Goal: Use online tool/utility: Utilize a website feature to perform a specific function

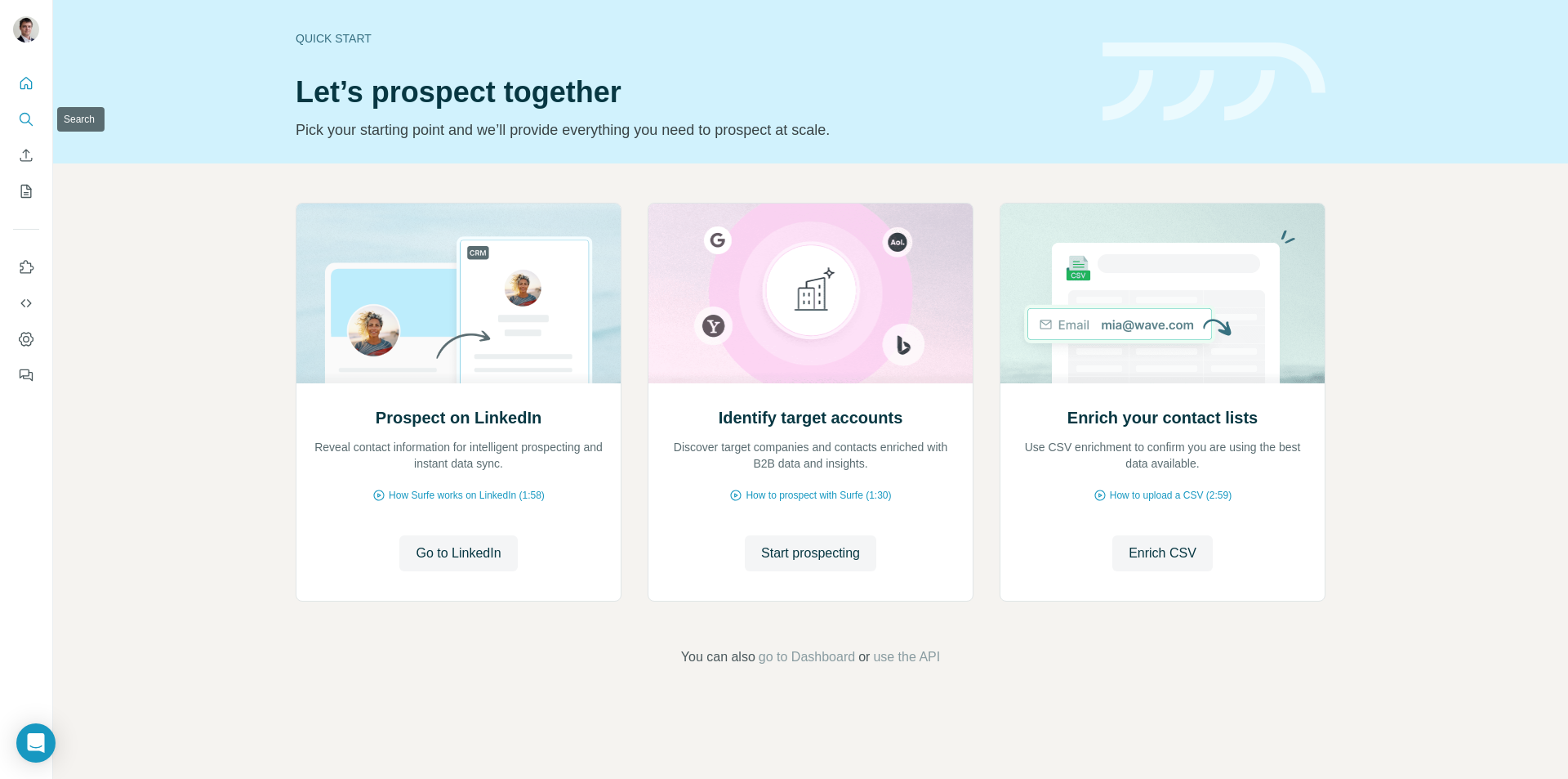
click at [26, 123] on icon "Search" at bounding box center [25, 118] width 11 height 11
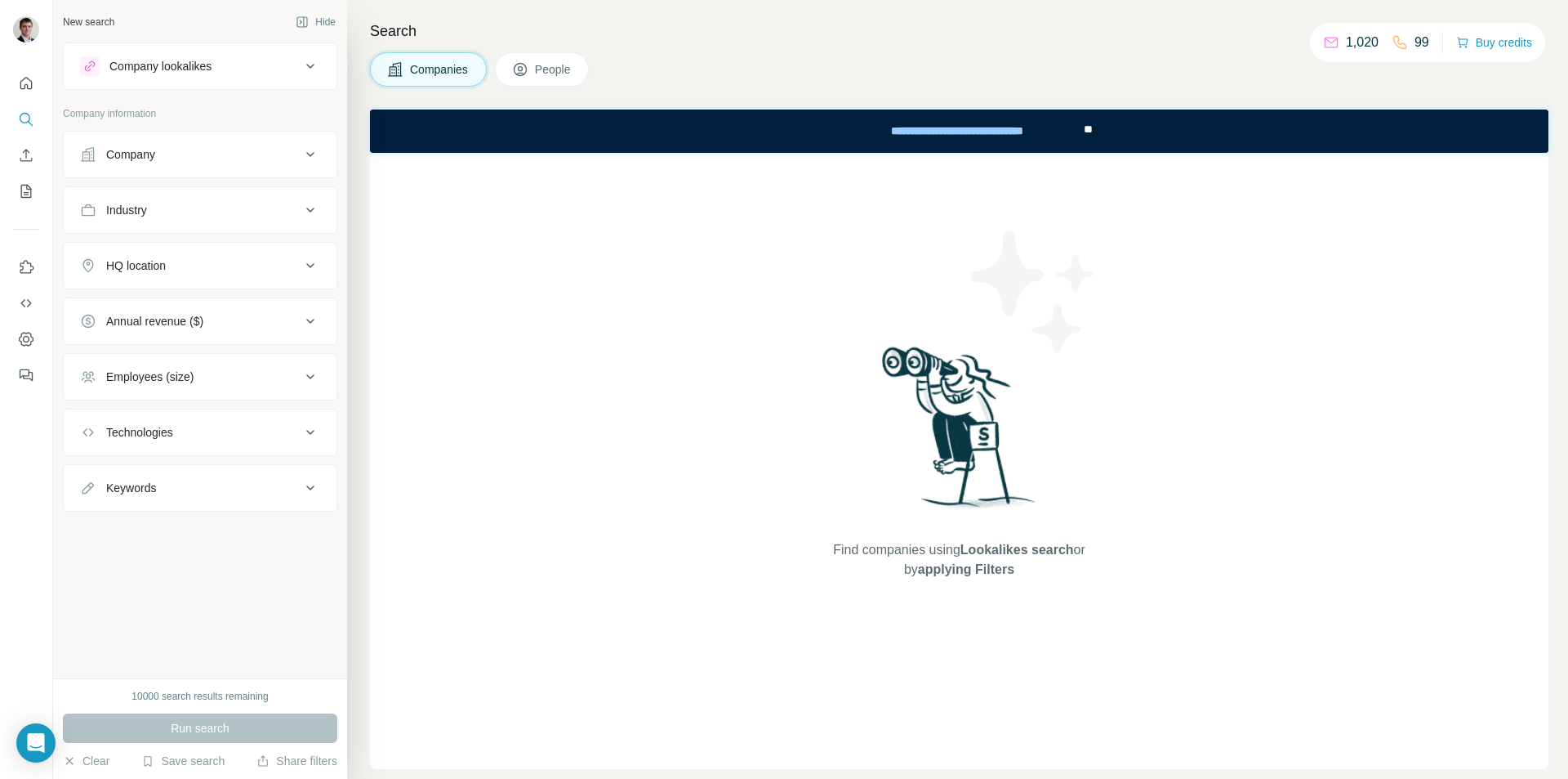
click at [297, 66] on div "Company lookalikes" at bounding box center [190, 65] width 220 height 19
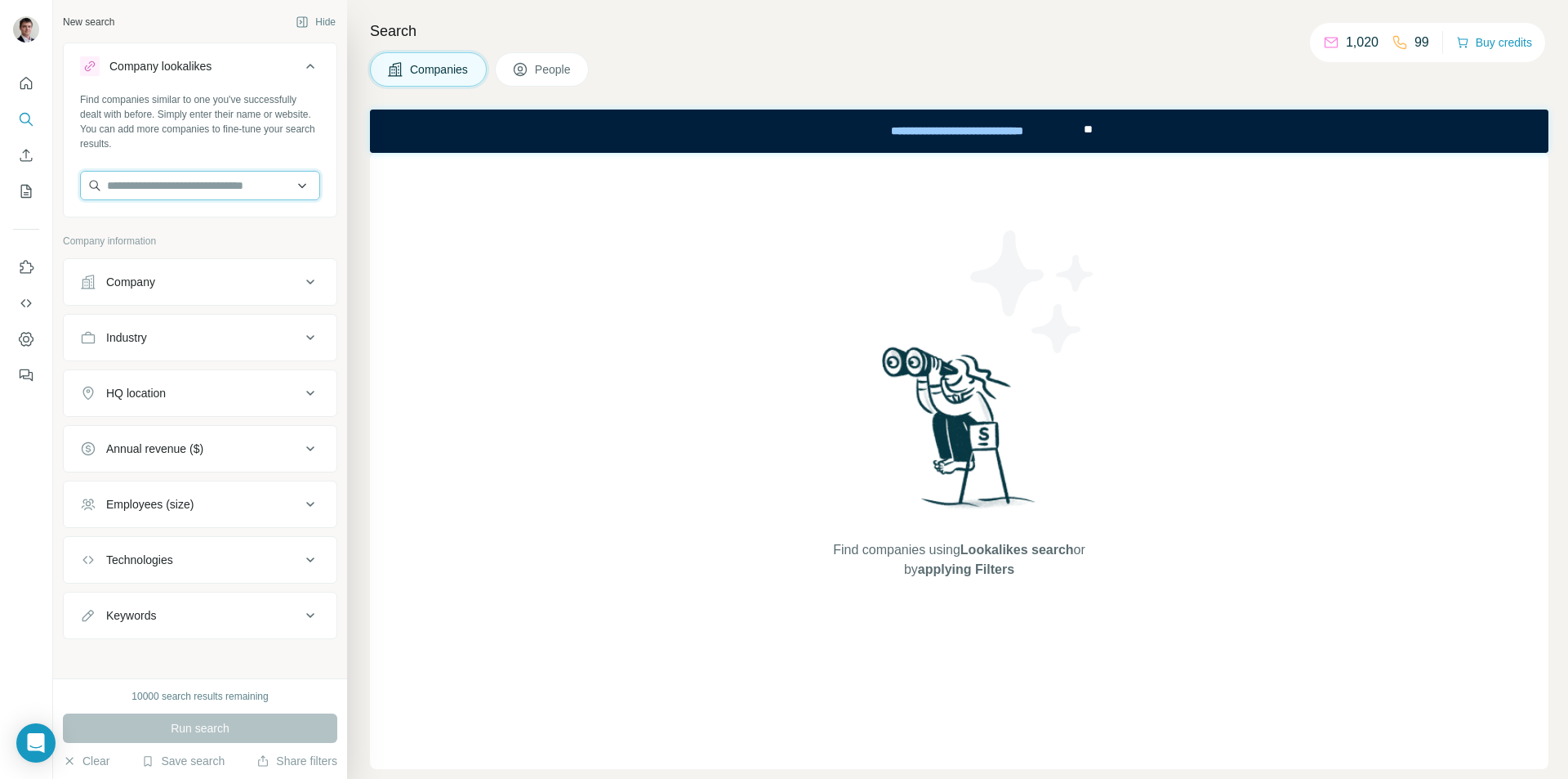
click at [188, 190] on input "text" at bounding box center [200, 185] width 240 height 29
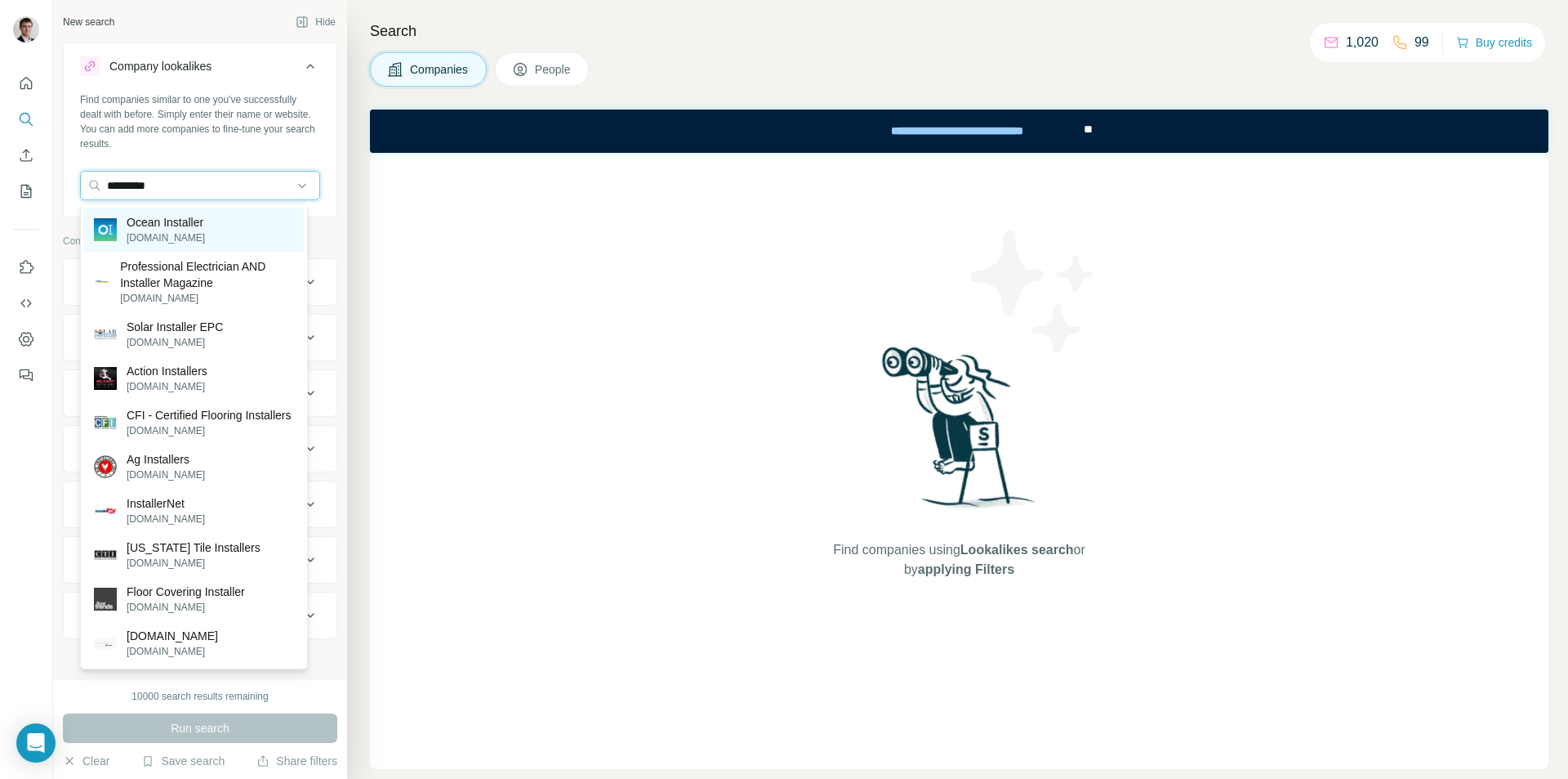
type input "*********"
click at [241, 220] on div "Ocean Installer [DOMAIN_NAME]" at bounding box center [195, 229] width 220 height 44
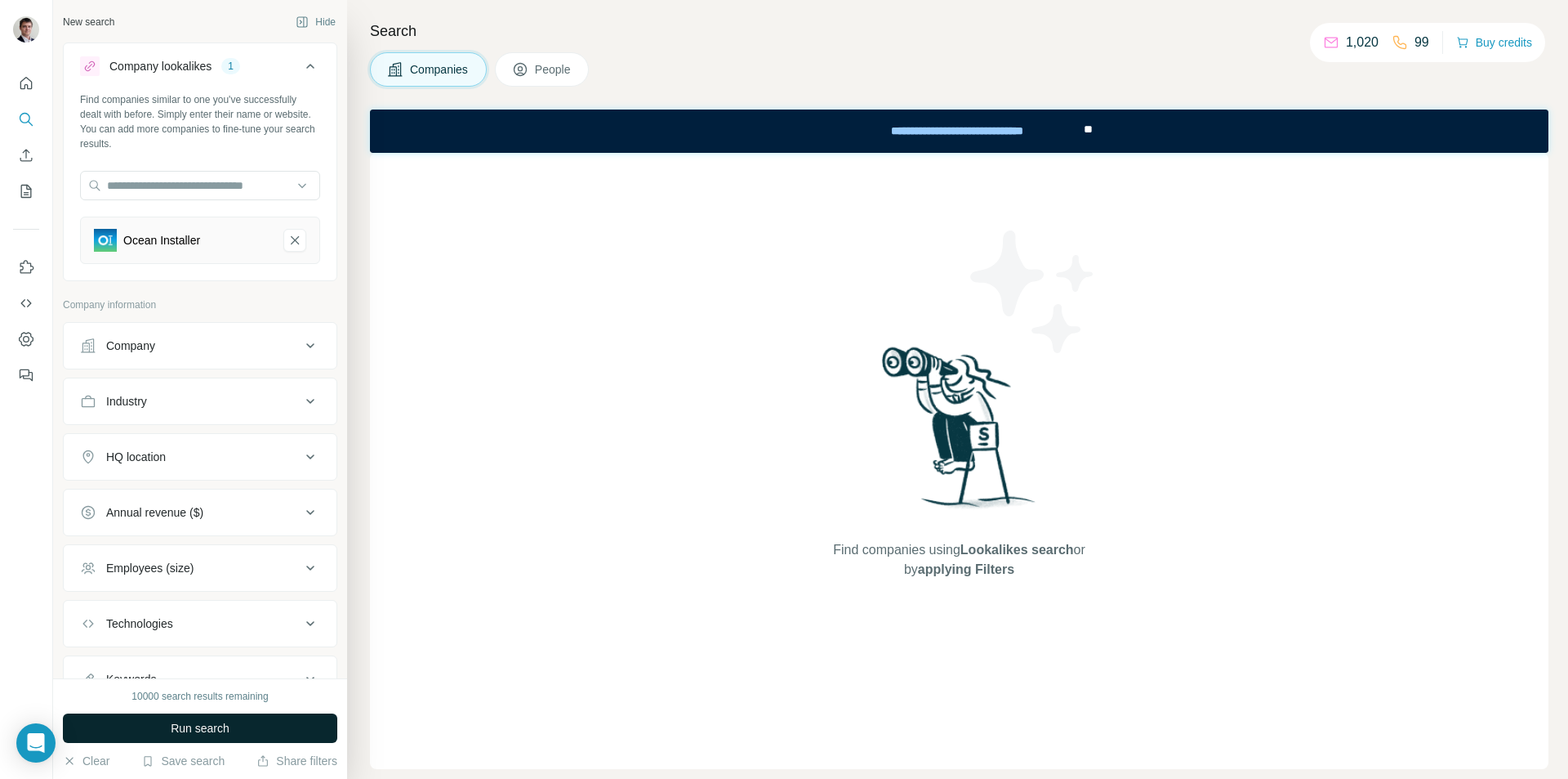
click at [242, 729] on button "Run search" at bounding box center [200, 728] width 274 height 29
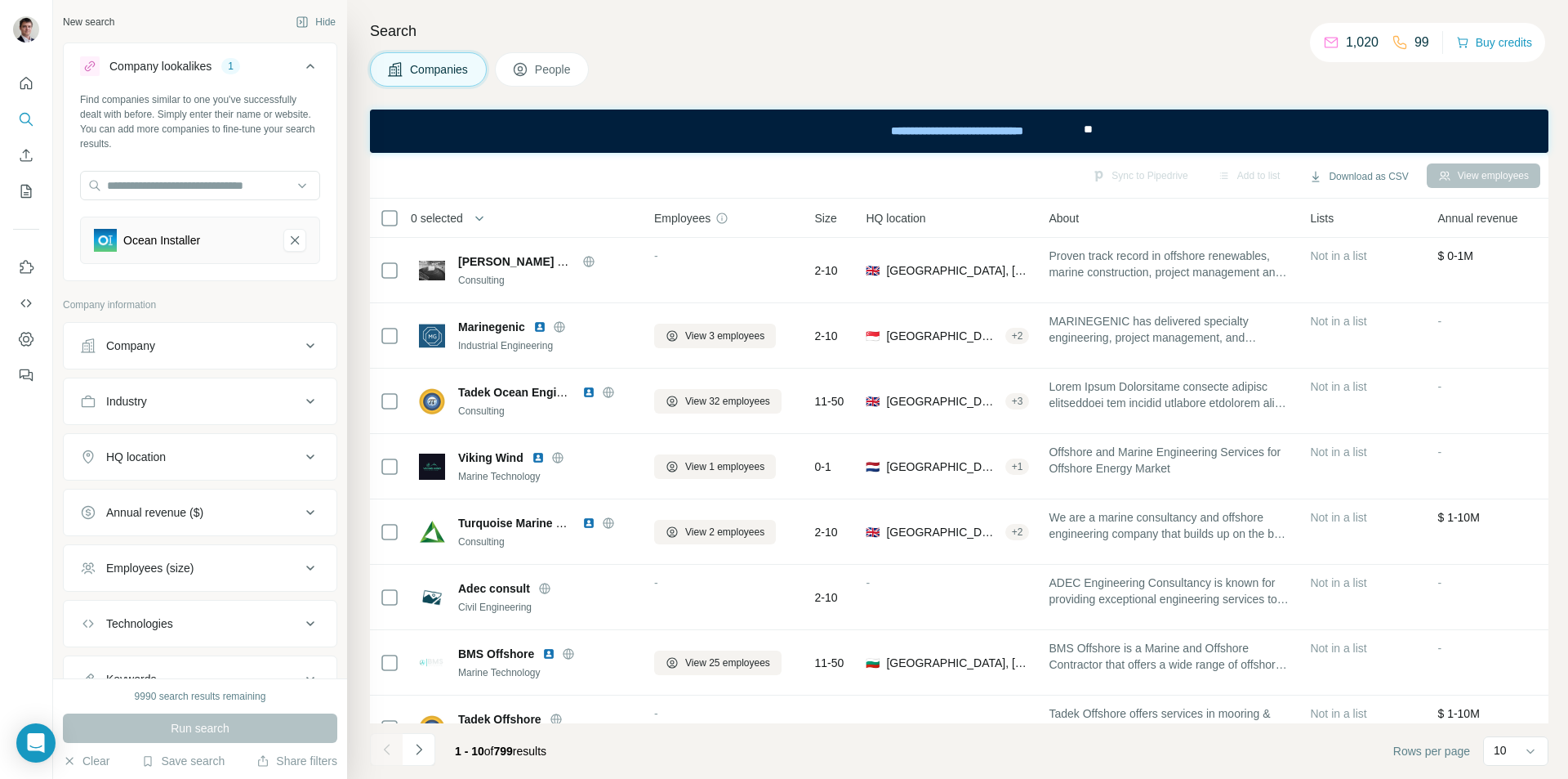
click at [244, 457] on div "HQ location" at bounding box center [190, 457] width 220 height 17
click at [191, 499] on input "text" at bounding box center [200, 497] width 240 height 29
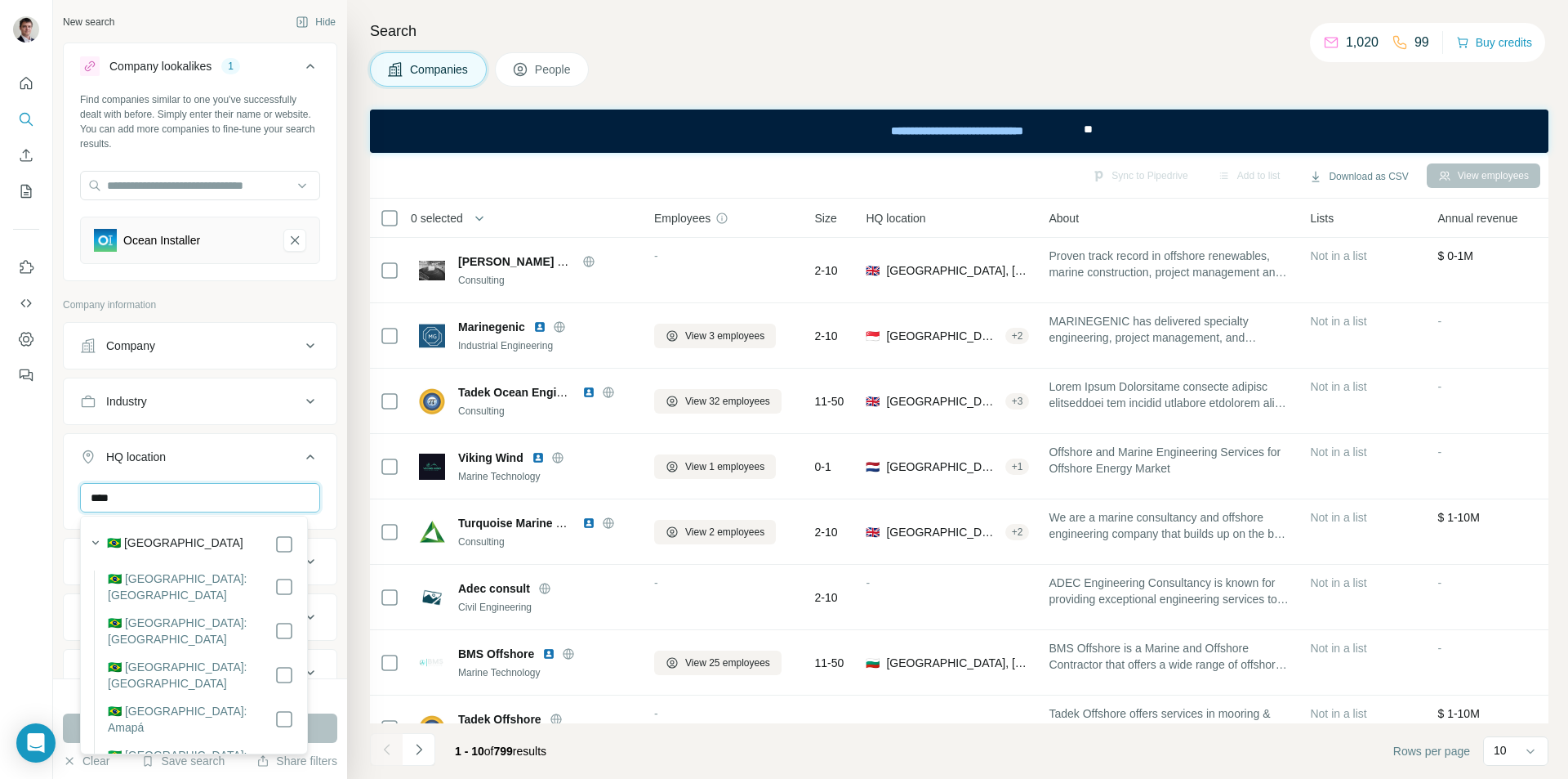
type input "****"
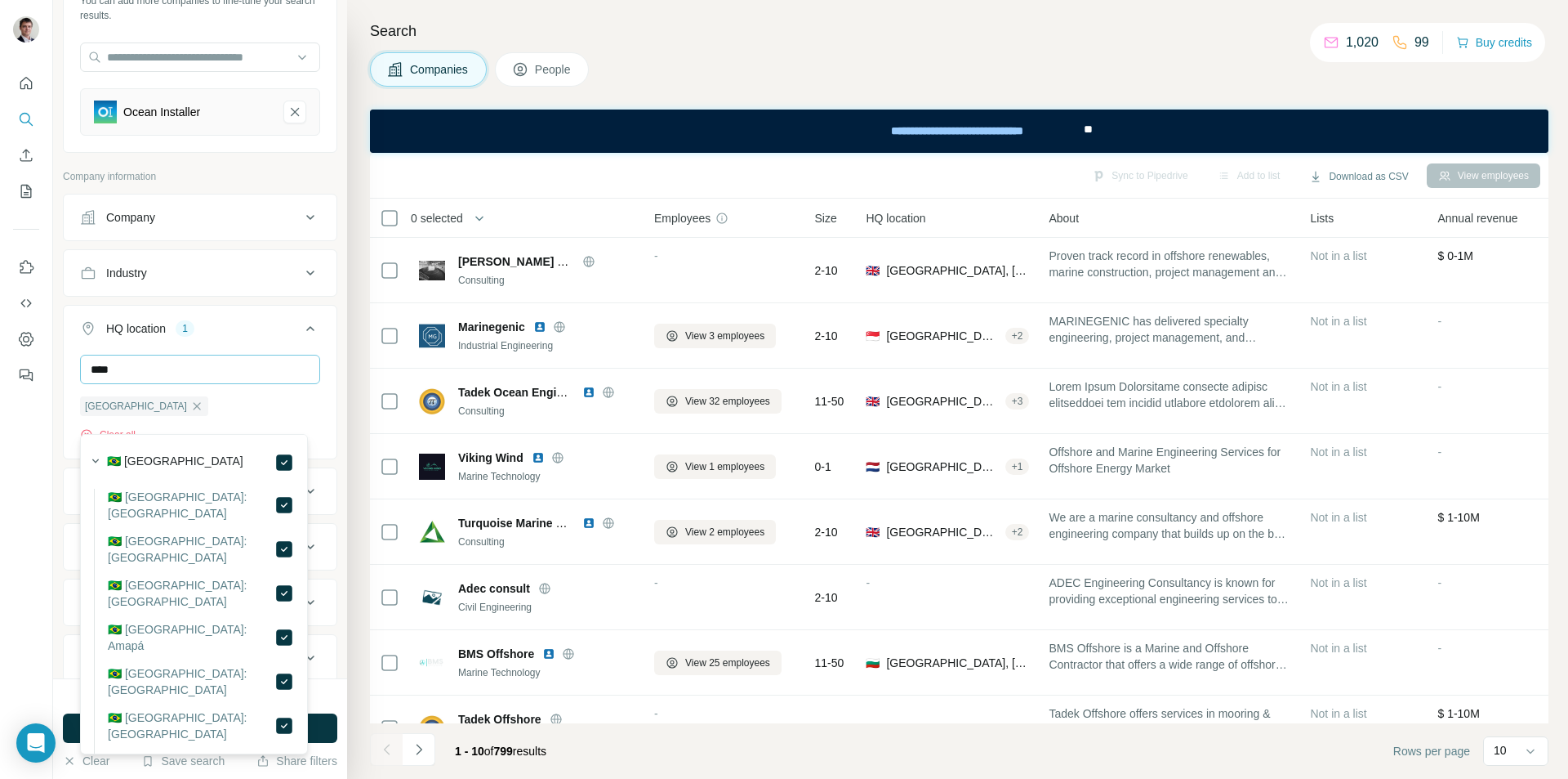
scroll to position [178, 0]
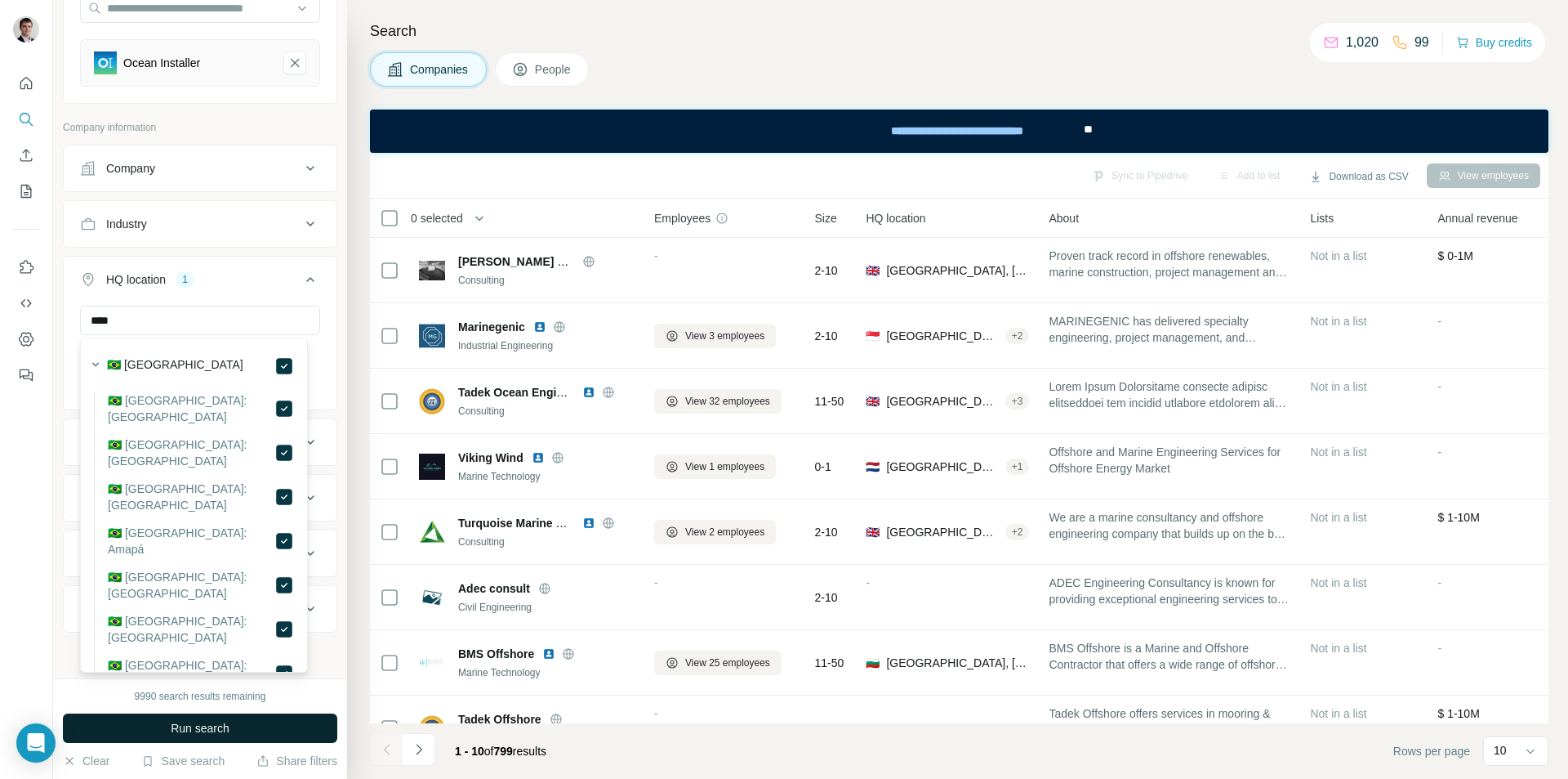
click at [217, 734] on span "Run search" at bounding box center [200, 728] width 59 height 17
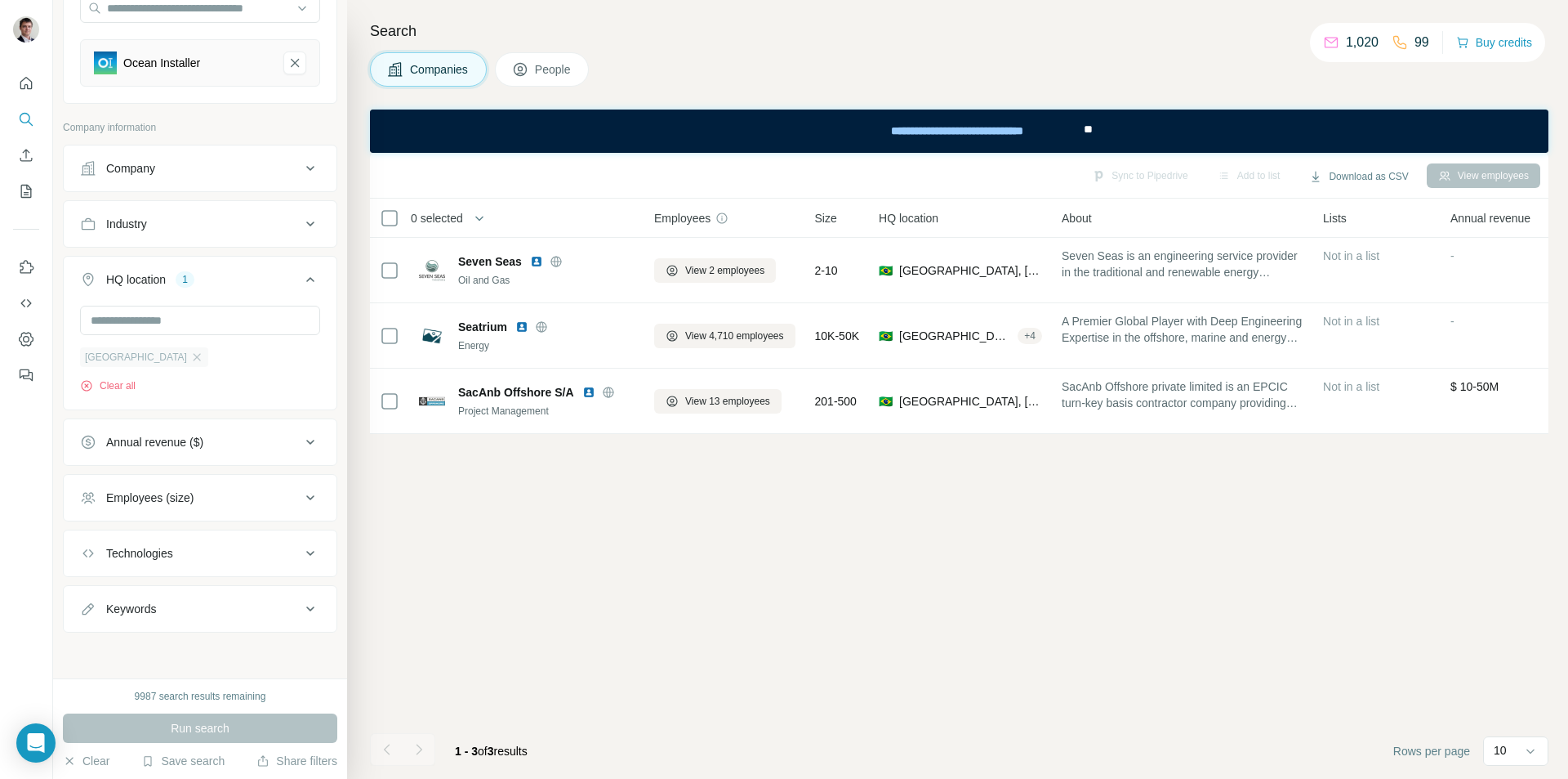
click at [123, 350] on div "[GEOGRAPHIC_DATA]" at bounding box center [144, 356] width 128 height 19
click at [190, 357] on icon "button" at bounding box center [196, 357] width 13 height 13
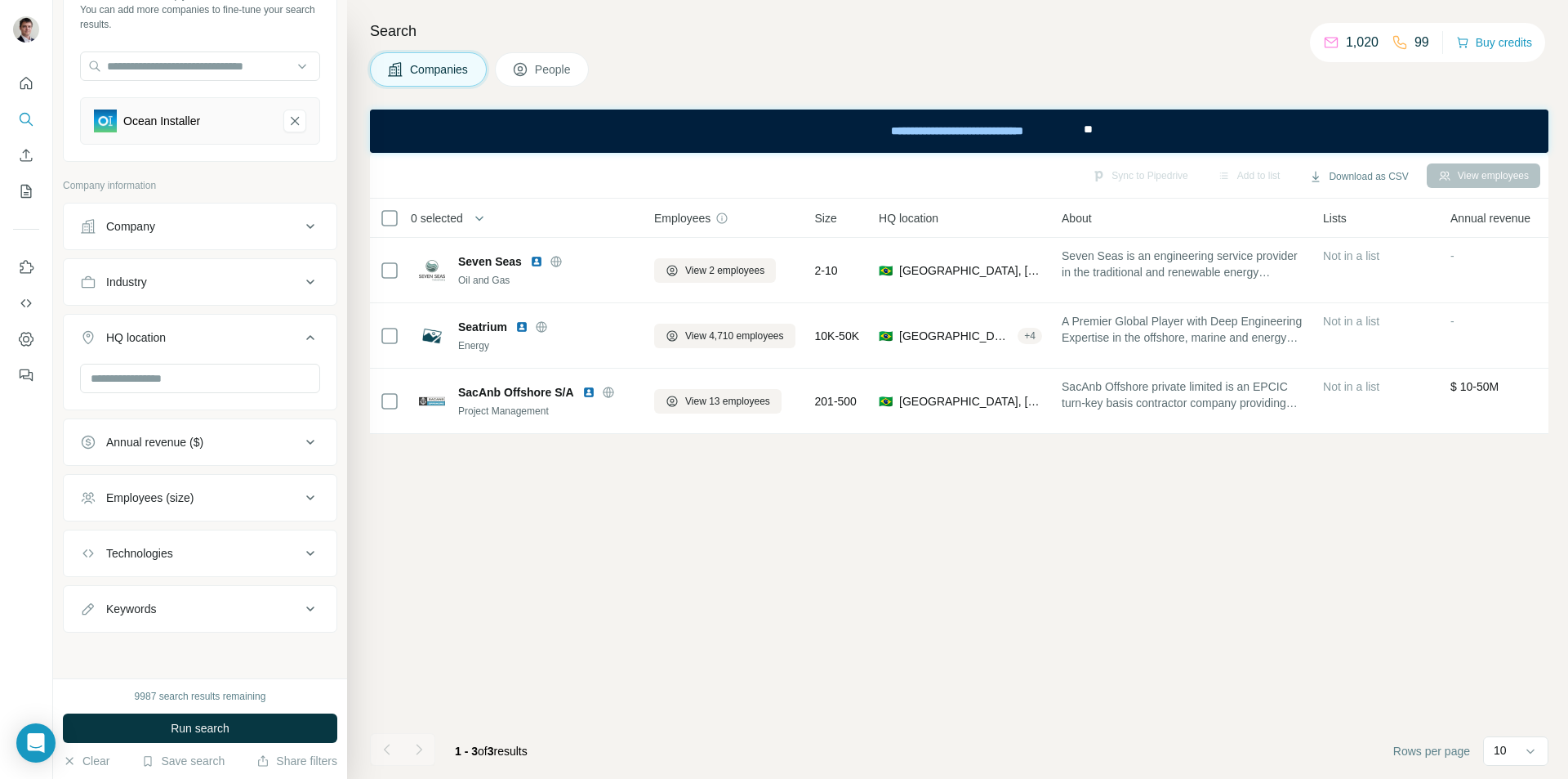
scroll to position [119, 0]
click at [190, 731] on span "Run search" at bounding box center [200, 728] width 59 height 17
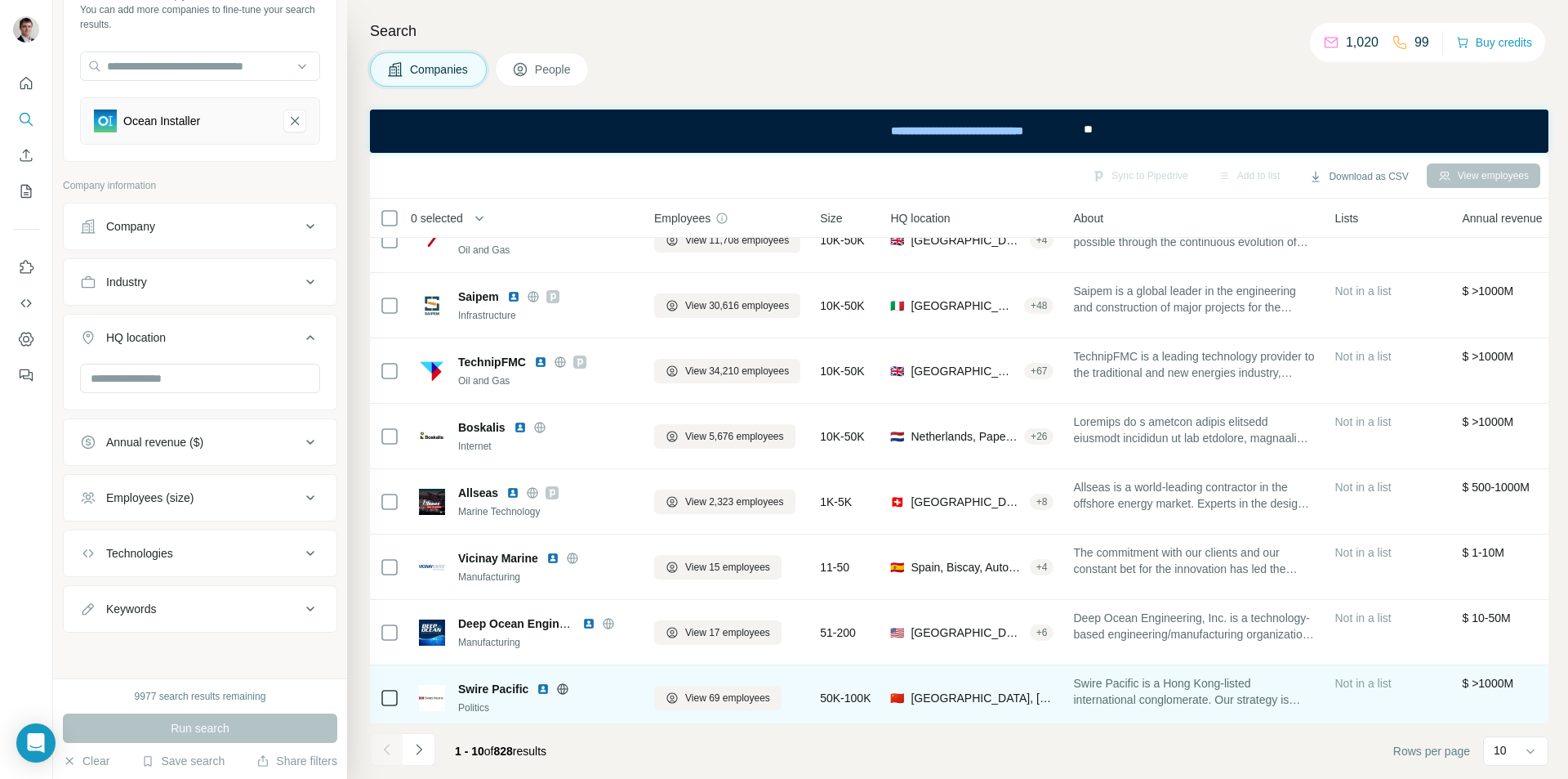
scroll to position [82, 0]
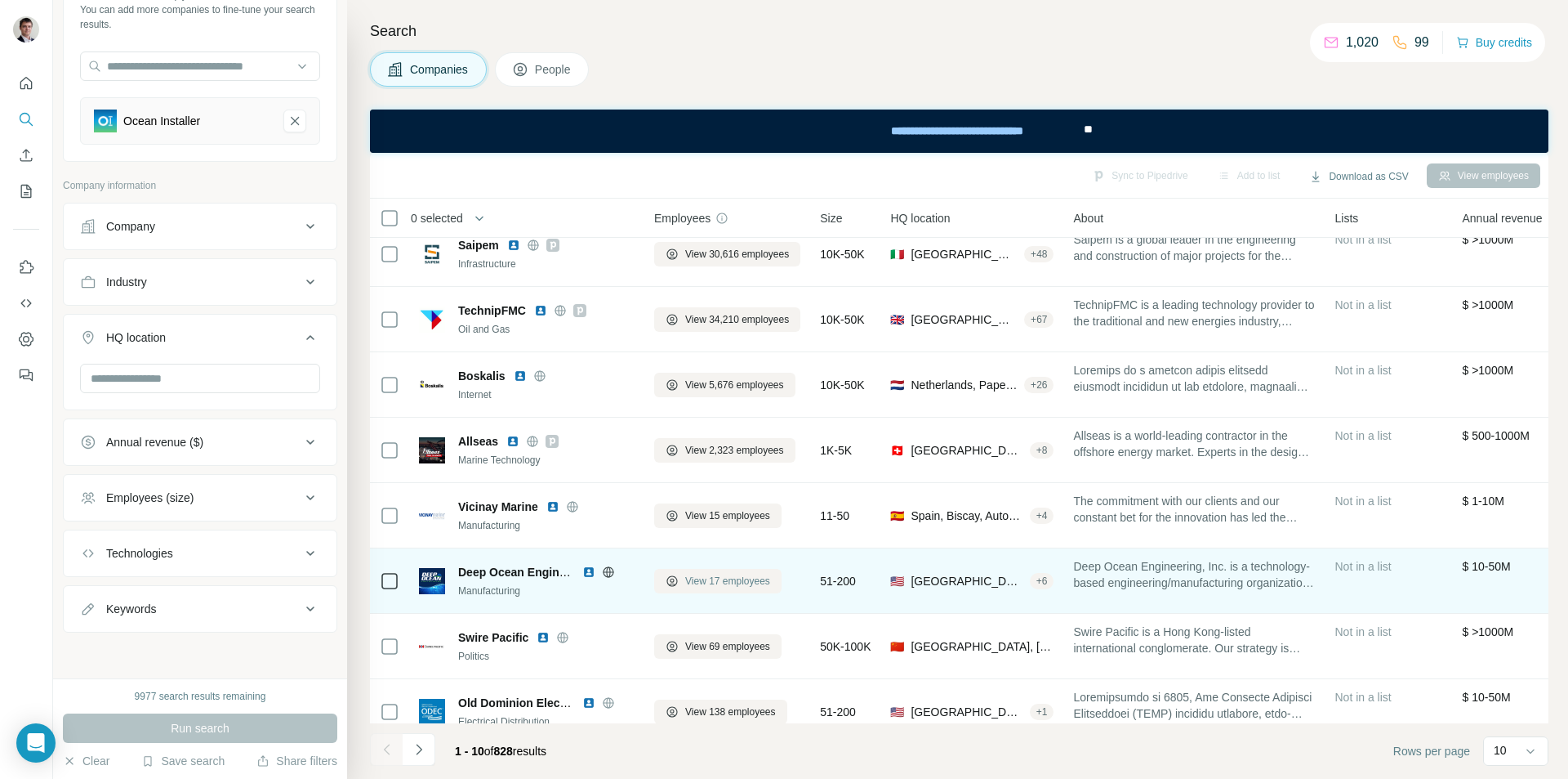
click at [704, 576] on span "View 17 employees" at bounding box center [728, 581] width 85 height 15
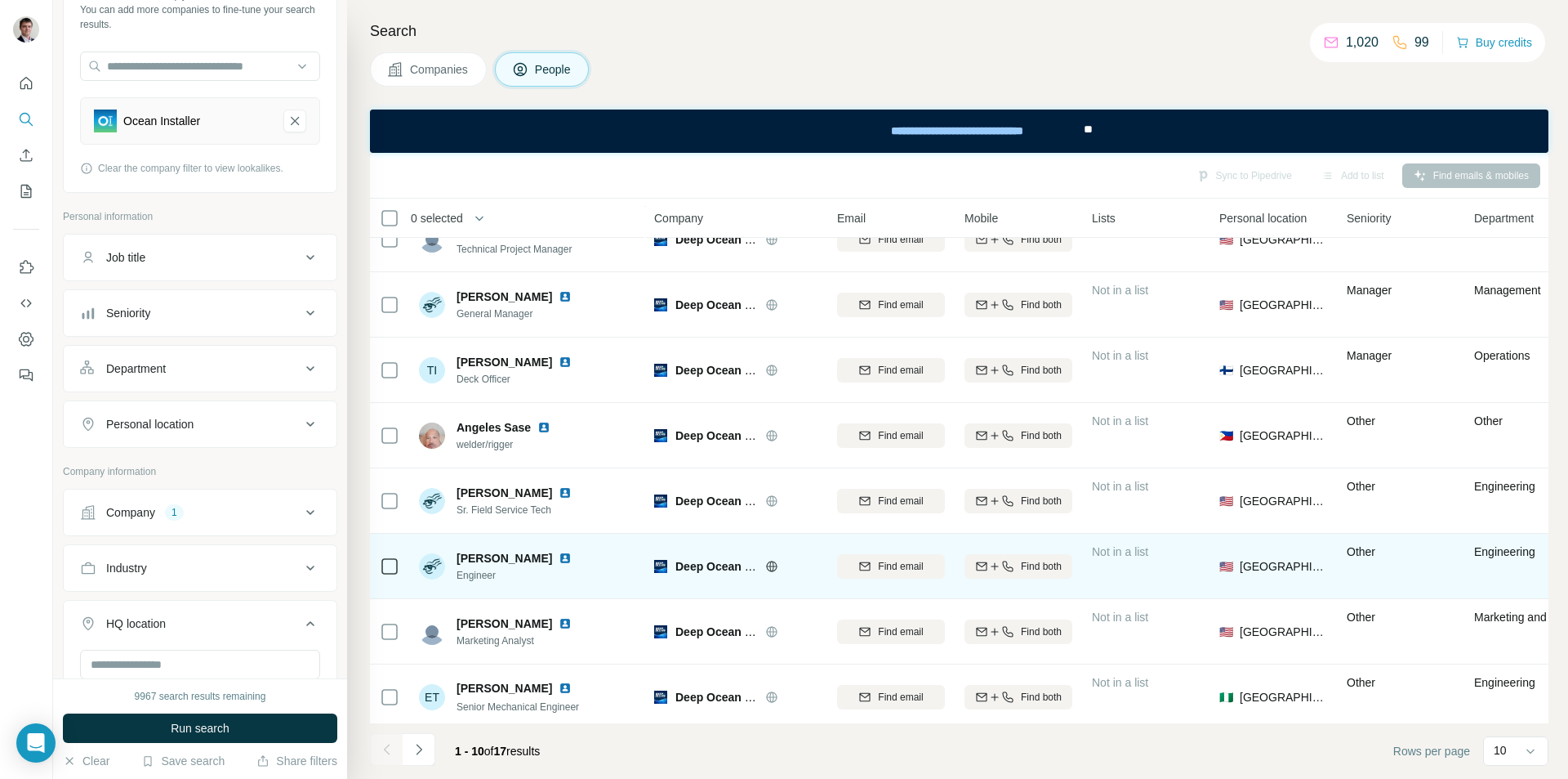
scroll to position [176, 0]
